Goal: Task Accomplishment & Management: Manage account settings

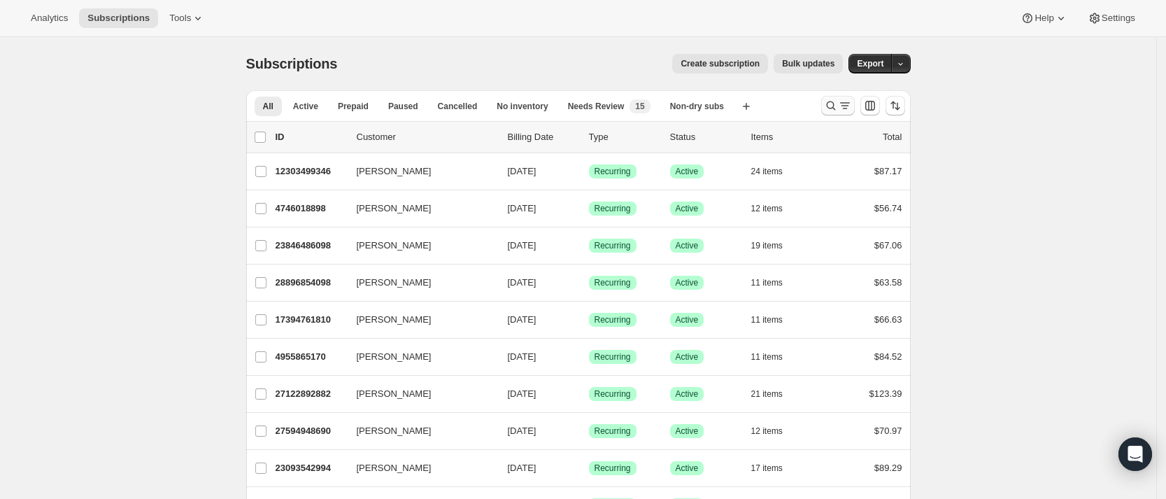
click at [835, 109] on icon "Search and filter results" at bounding box center [831, 106] width 14 height 14
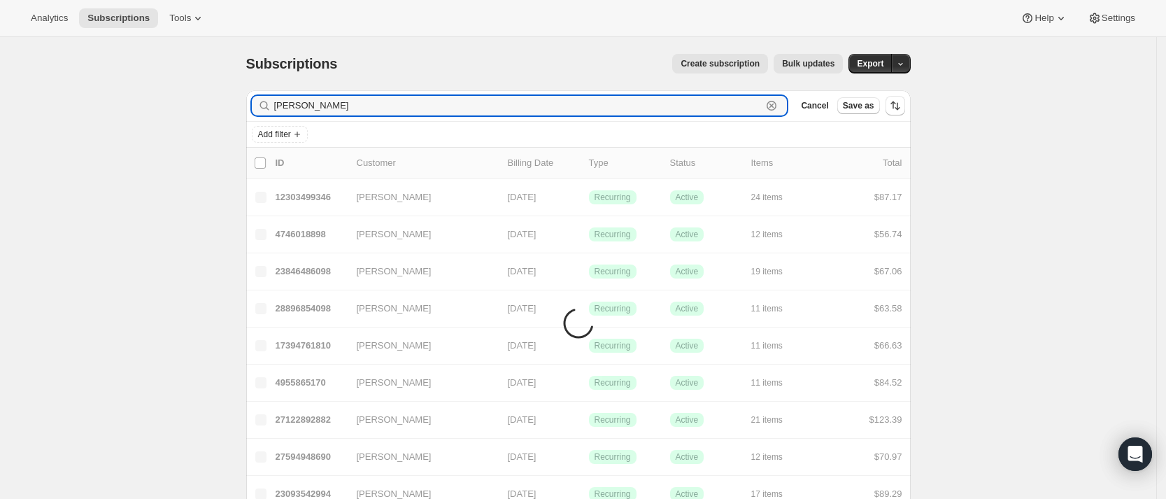
type input "[PERSON_NAME]"
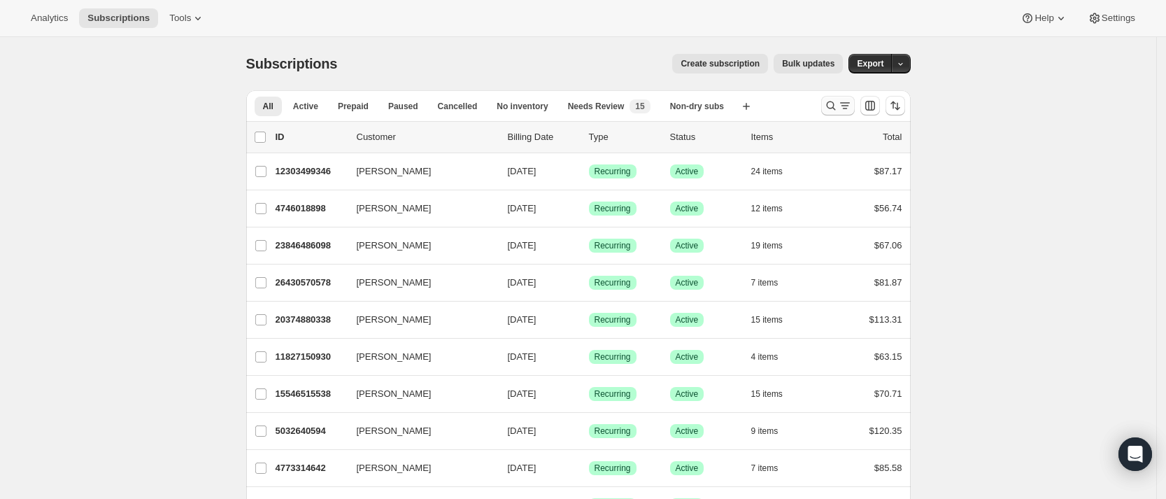
click at [834, 107] on icon "Search and filter results" at bounding box center [831, 106] width 14 height 14
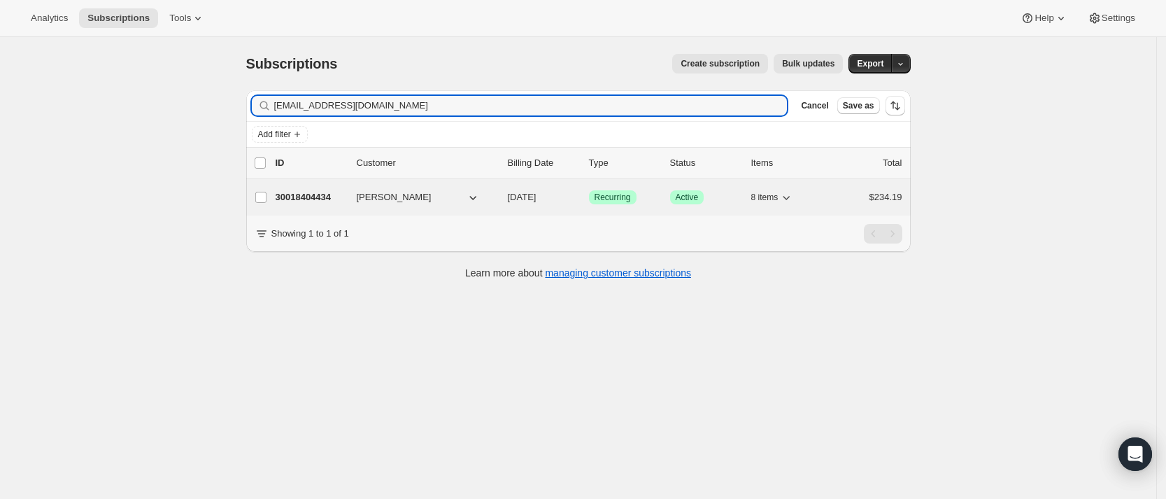
type input "[EMAIL_ADDRESS][DOMAIN_NAME]"
click at [319, 197] on p "30018404434" at bounding box center [311, 197] width 70 height 14
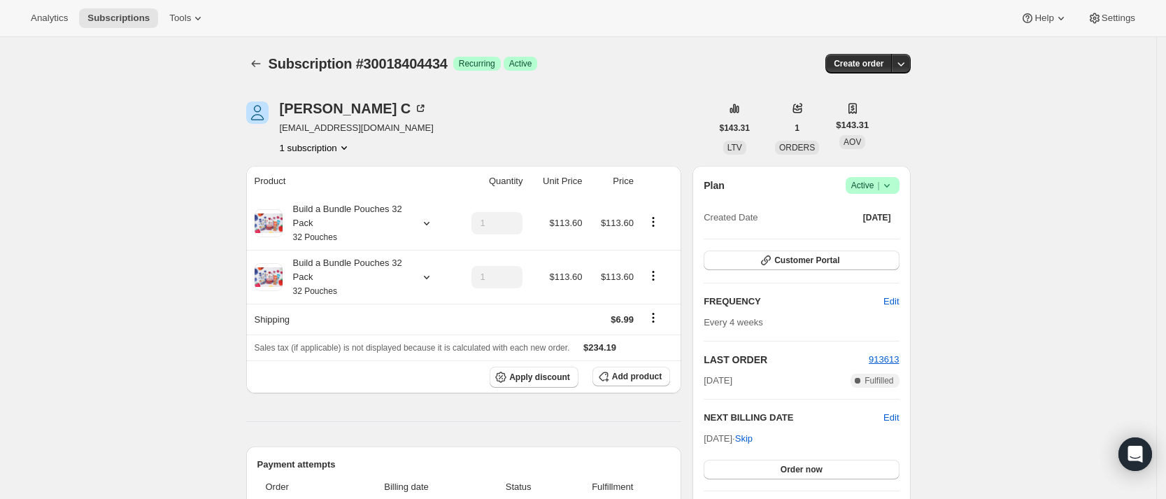
click at [892, 187] on icon at bounding box center [887, 185] width 14 height 14
click at [881, 238] on span "Cancel subscription" at bounding box center [877, 237] width 79 height 10
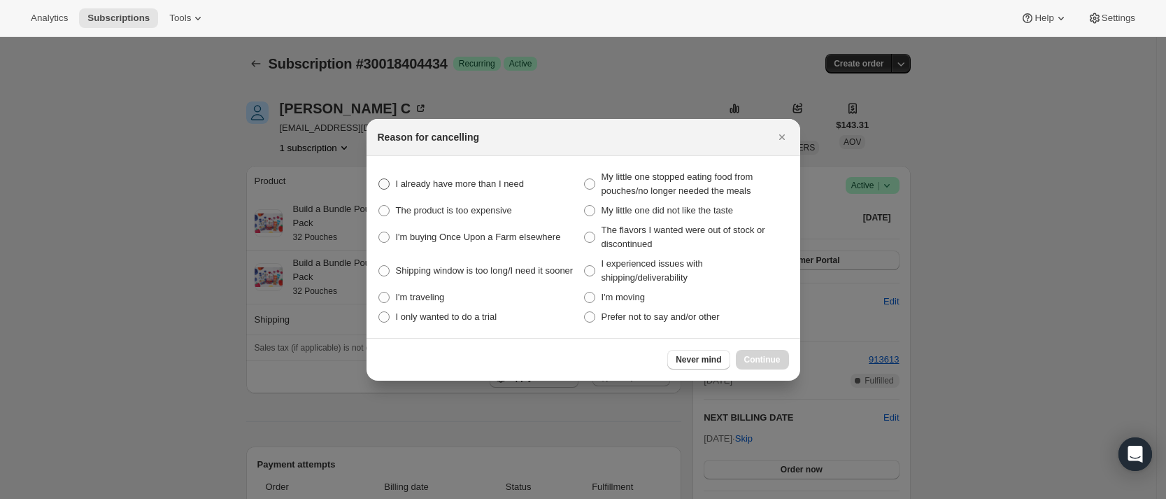
click at [487, 187] on span "I already have more than I need" at bounding box center [460, 183] width 129 height 10
click at [379, 179] on need "I already have more than I need" at bounding box center [378, 178] width 1 height 1
radio need "true"
click at [766, 358] on span "Continue" at bounding box center [762, 359] width 36 height 11
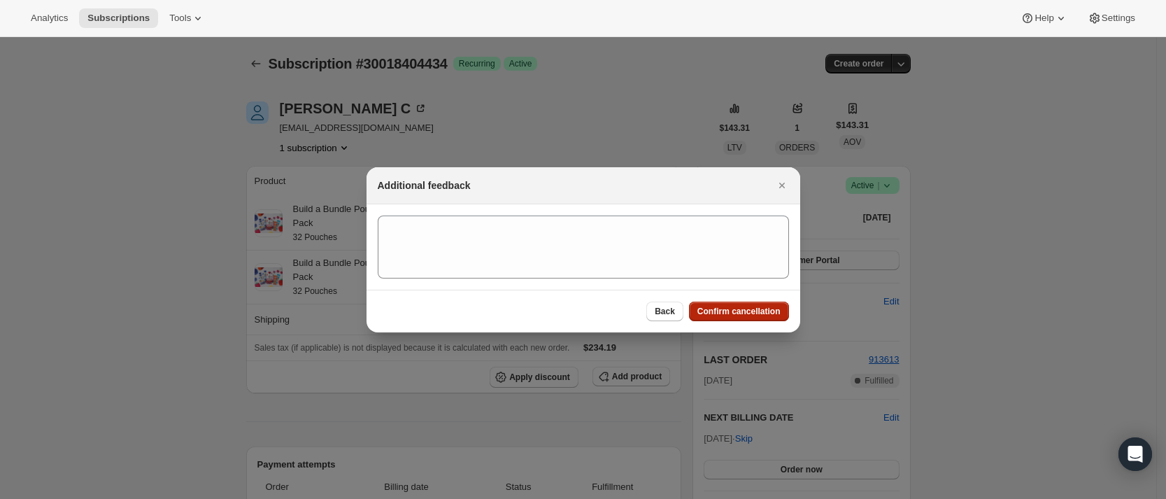
click at [754, 316] on button "Confirm cancellation" at bounding box center [739, 311] width 100 height 20
